Goal: Information Seeking & Learning: Understand process/instructions

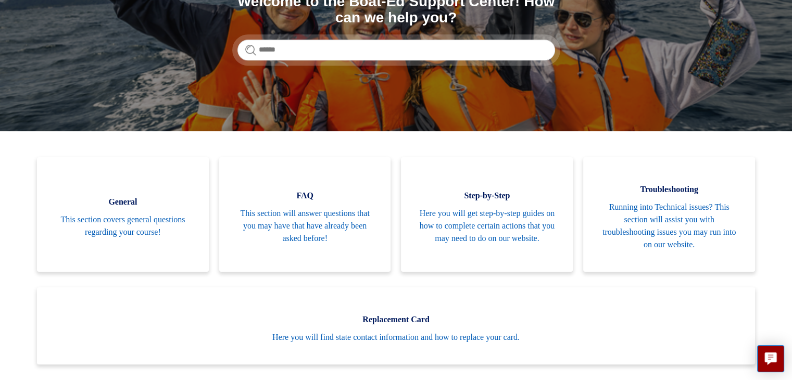
scroll to position [144, 0]
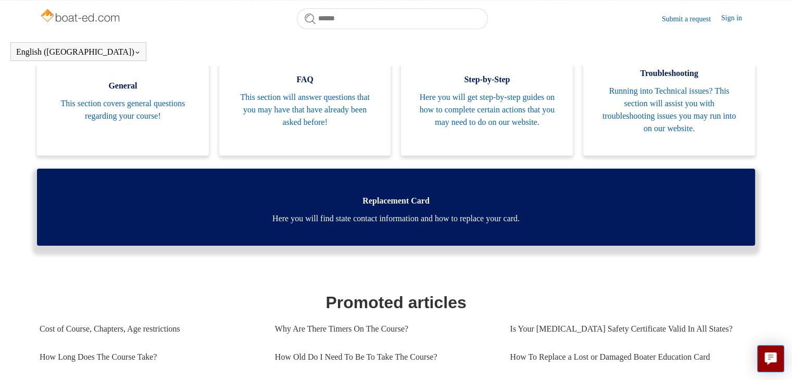
click at [357, 246] on link "Replacement Card Here you will find state contact information and how to replac…" at bounding box center [396, 207] width 718 height 77
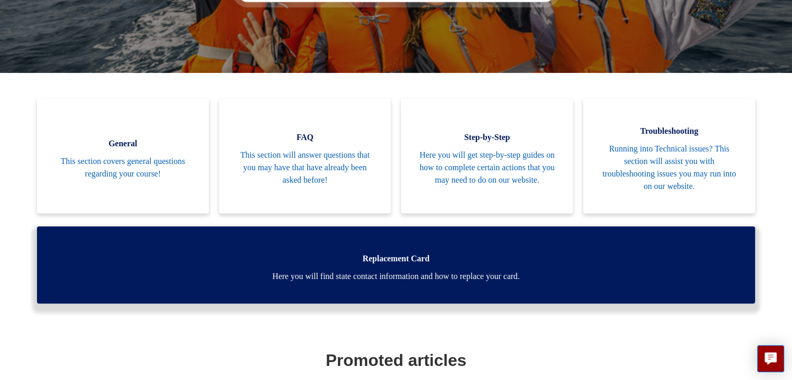
scroll to position [230, 0]
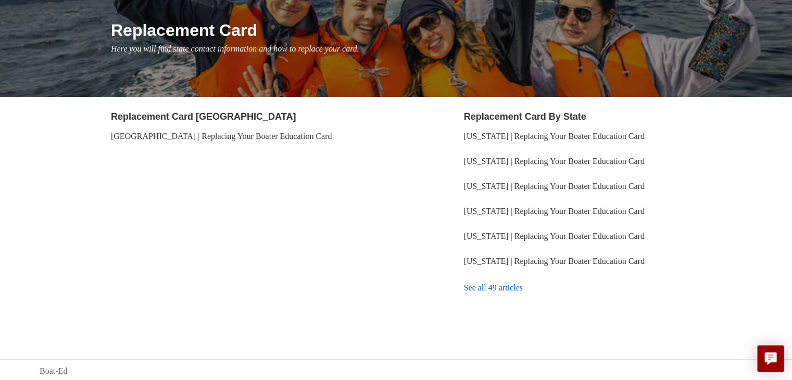
scroll to position [120, 0]
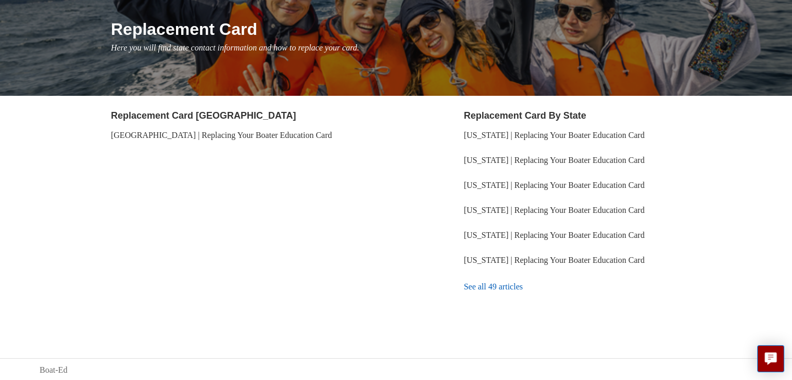
click at [474, 280] on link "See all 49 articles" at bounding box center [608, 287] width 288 height 28
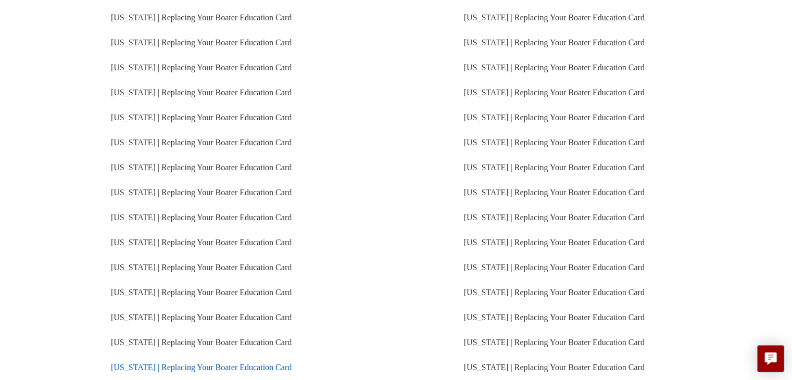
click at [243, 363] on link "[US_STATE] | Replacing Your Boater Education Card" at bounding box center [201, 367] width 181 height 9
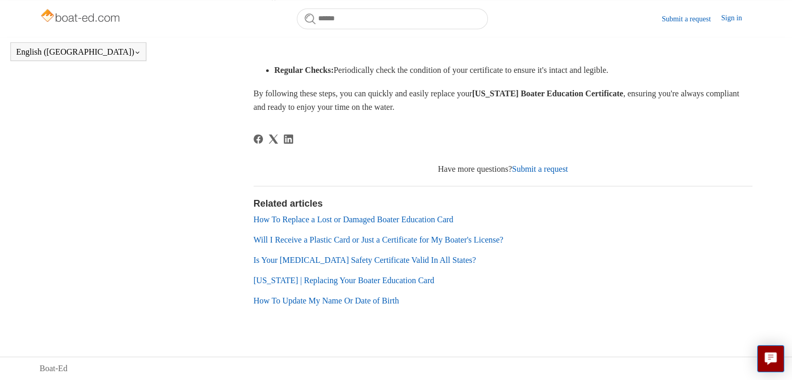
scroll to position [648, 0]
click at [543, 166] on link "Submit a request" at bounding box center [540, 169] width 56 height 9
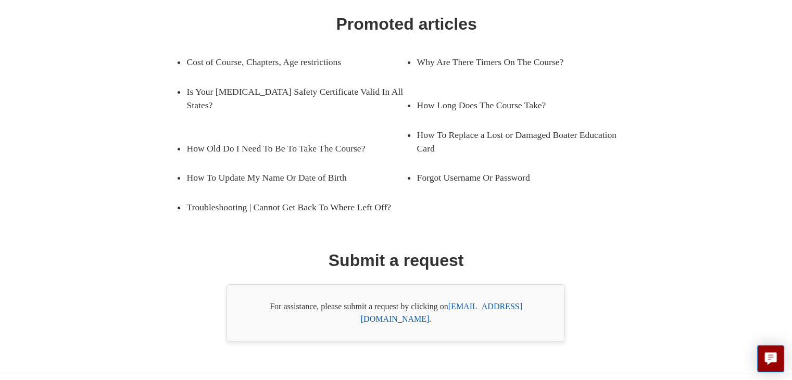
scroll to position [167, 0]
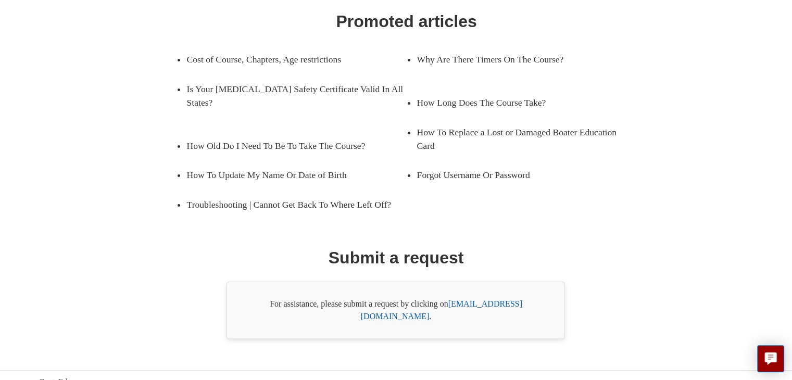
click at [461, 303] on link "[EMAIL_ADDRESS][DOMAIN_NAME]" at bounding box center [441, 309] width 161 height 21
click at [498, 305] on link "support@boat-ed.com" at bounding box center [441, 309] width 161 height 21
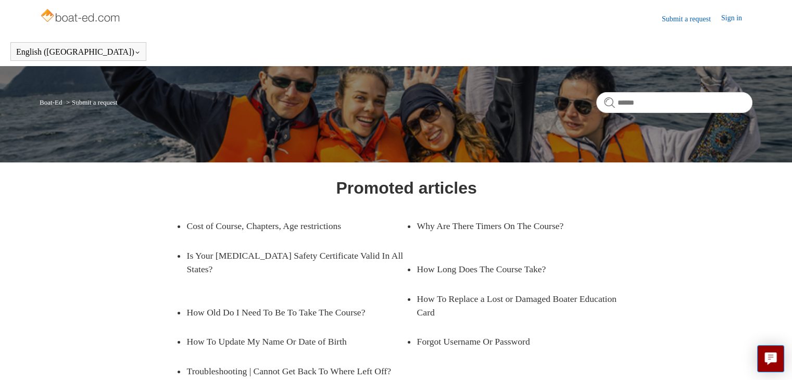
click at [743, 15] on link "Sign in" at bounding box center [736, 18] width 31 height 12
